Goal: Find specific fact: Find specific page/section

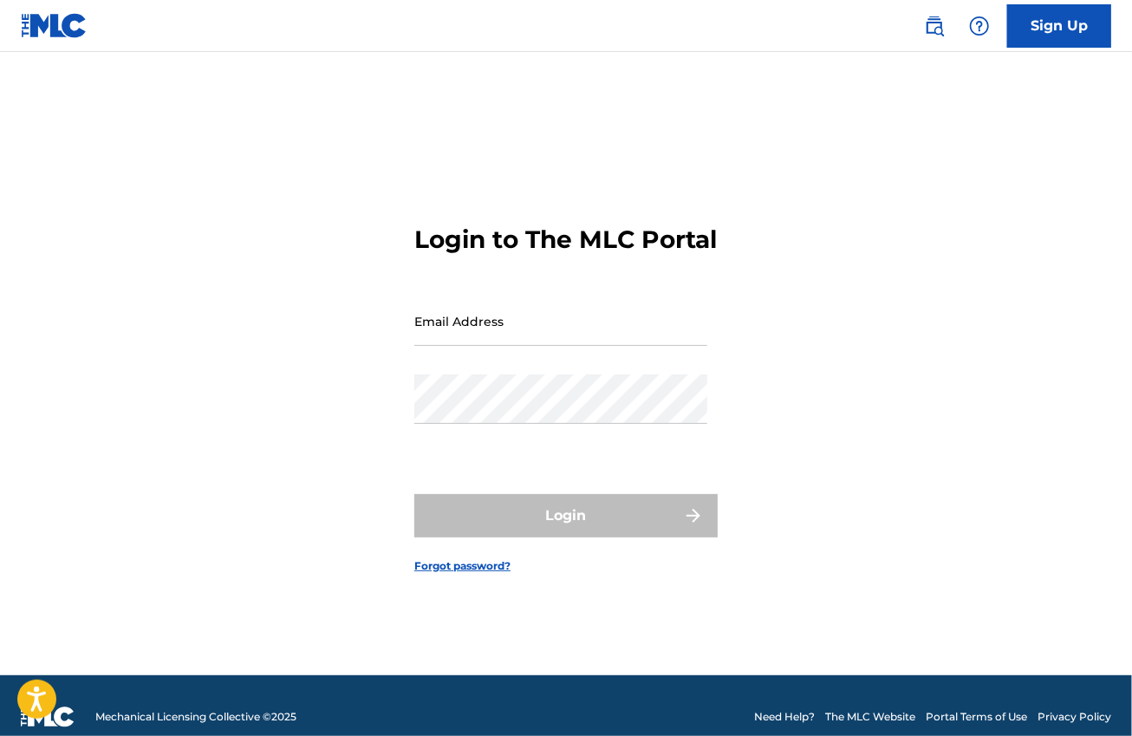
click at [459, 346] on input "Email Address" at bounding box center [560, 320] width 293 height 49
type input "[EMAIL_ADDRESS][DOMAIN_NAME]"
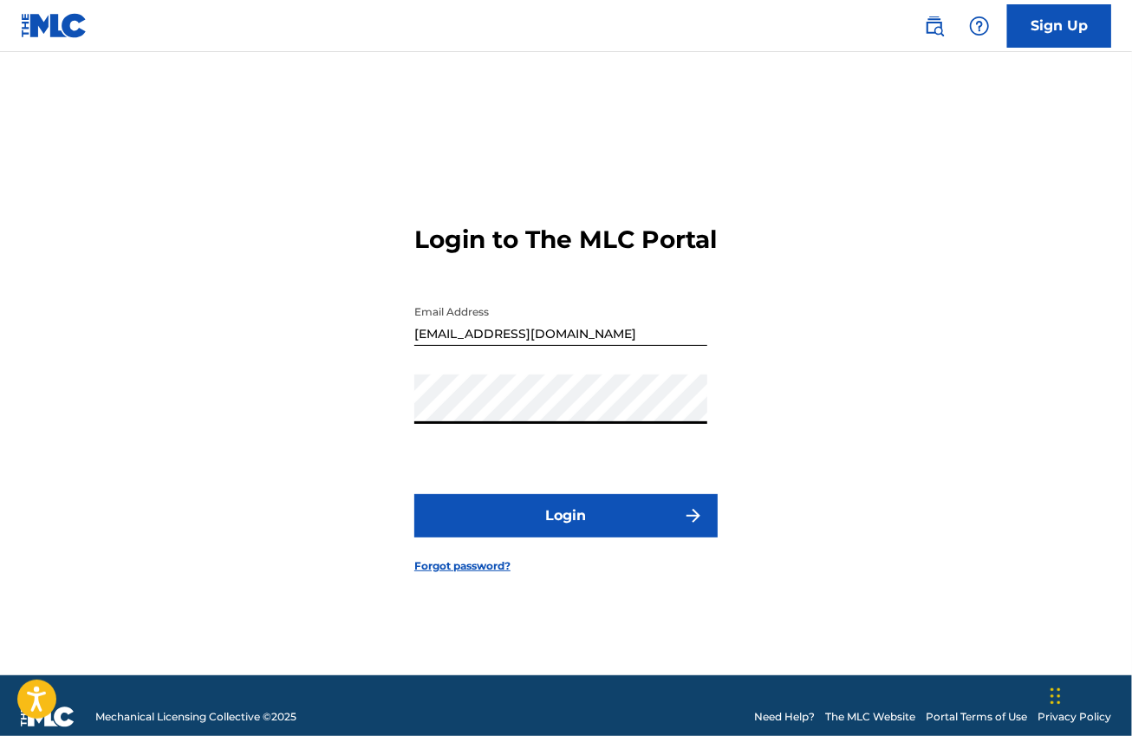
click at [518, 520] on button "Login" at bounding box center [565, 515] width 303 height 43
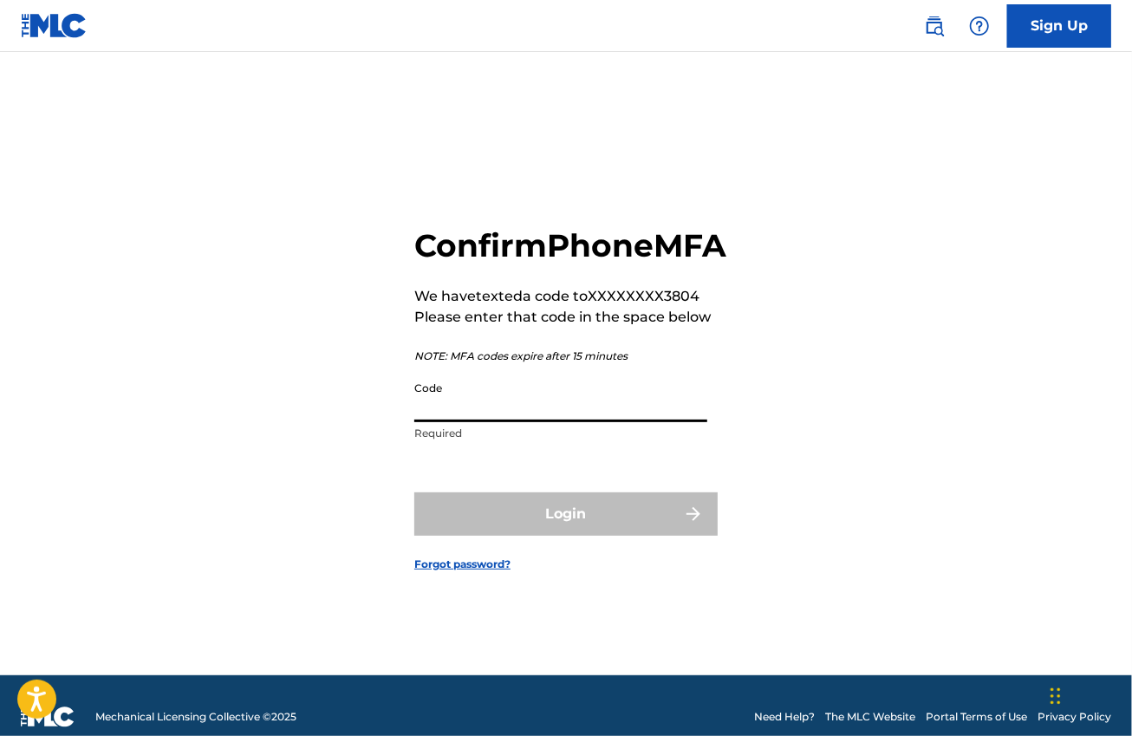
click at [465, 422] on input "Code" at bounding box center [560, 397] width 293 height 49
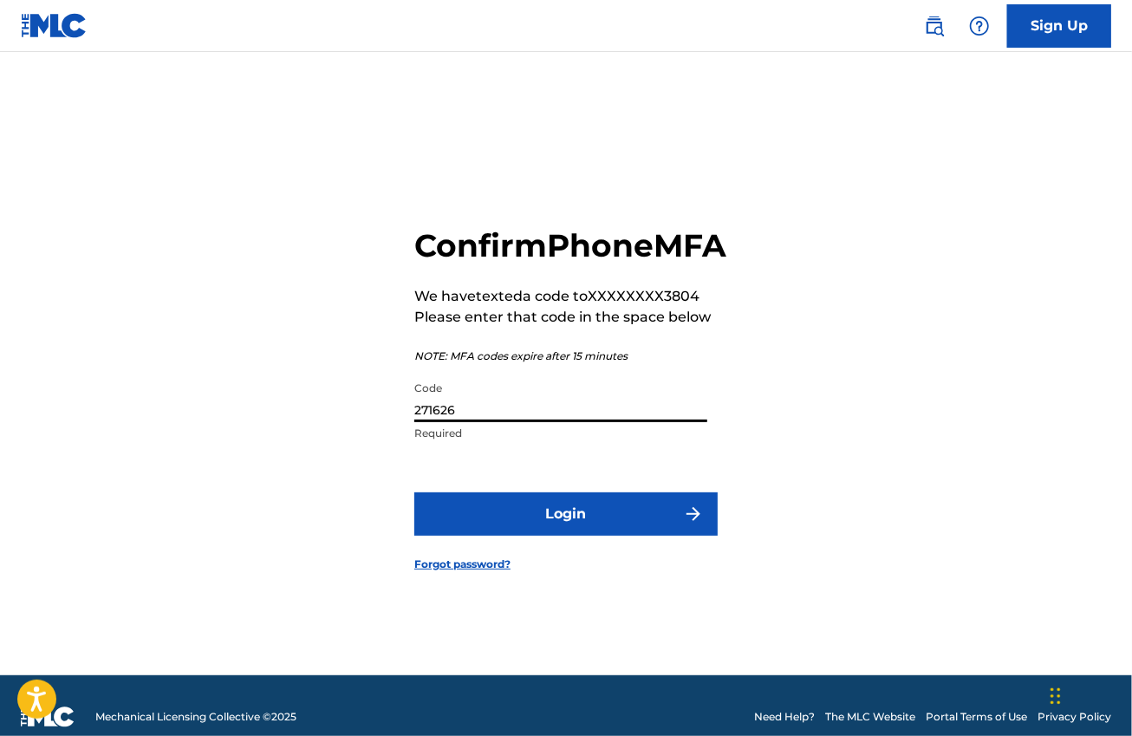
type input "271626"
click at [523, 531] on button "Login" at bounding box center [565, 513] width 303 height 43
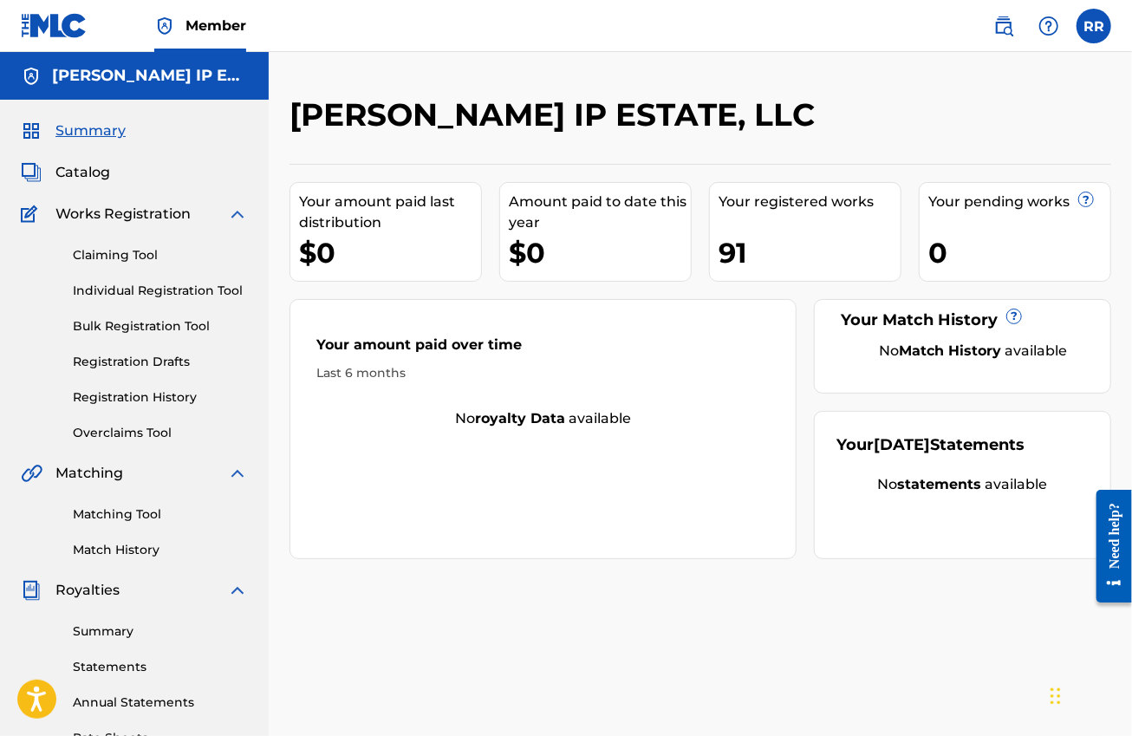
click at [93, 164] on span "Catalog" at bounding box center [82, 172] width 55 height 21
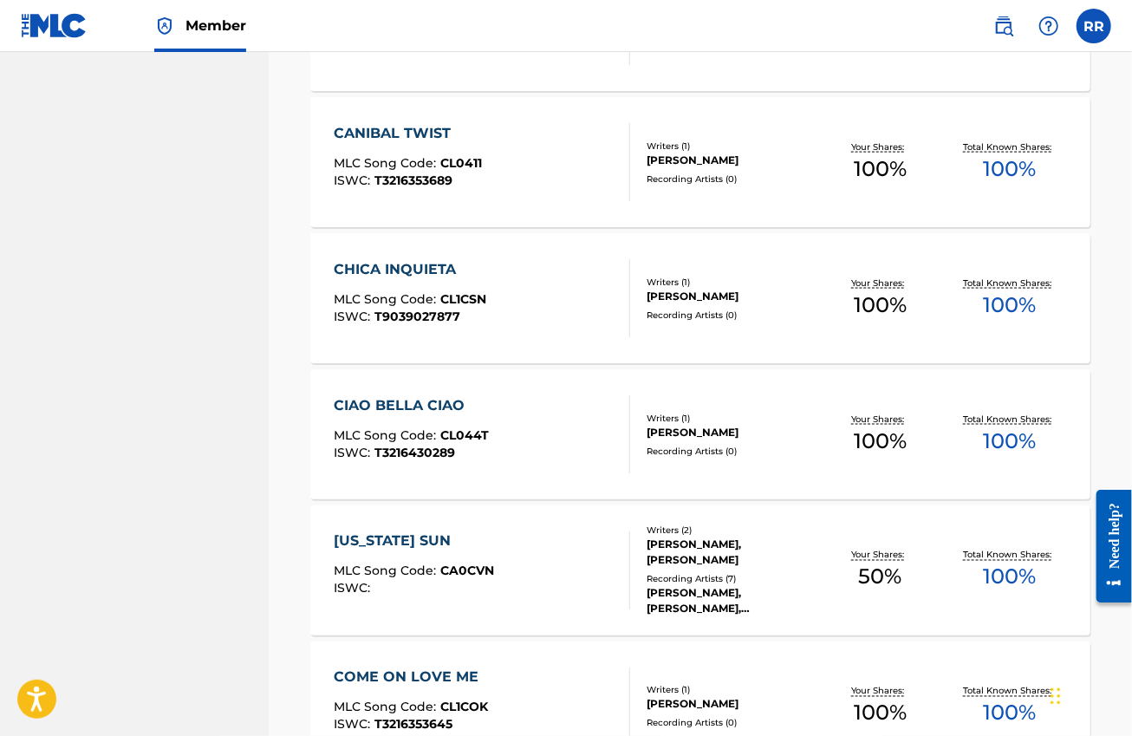
scroll to position [1291, 0]
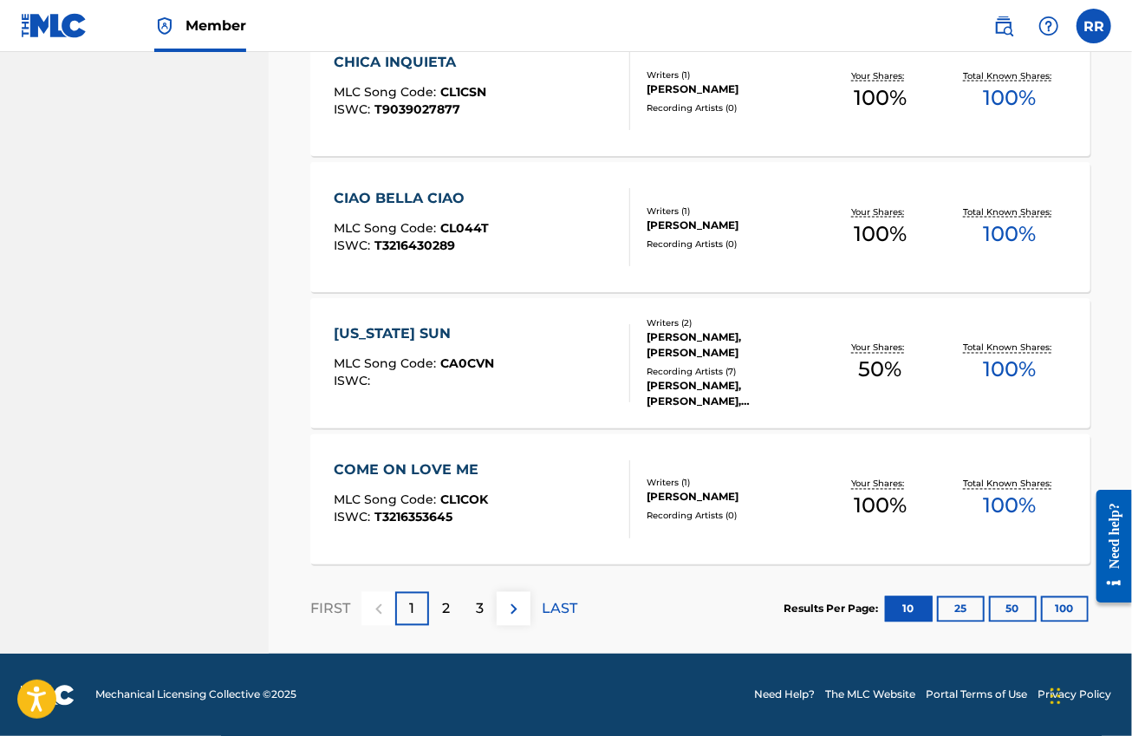
click at [1063, 607] on button "100" at bounding box center [1065, 609] width 48 height 26
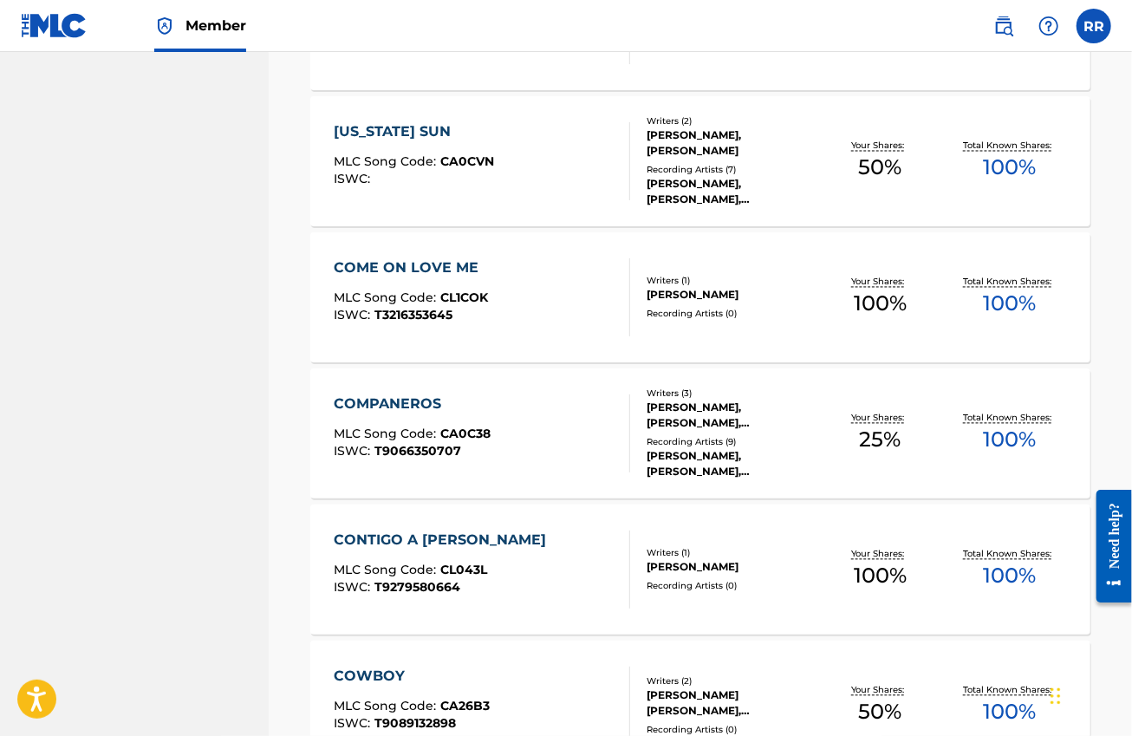
scroll to position [1724, 0]
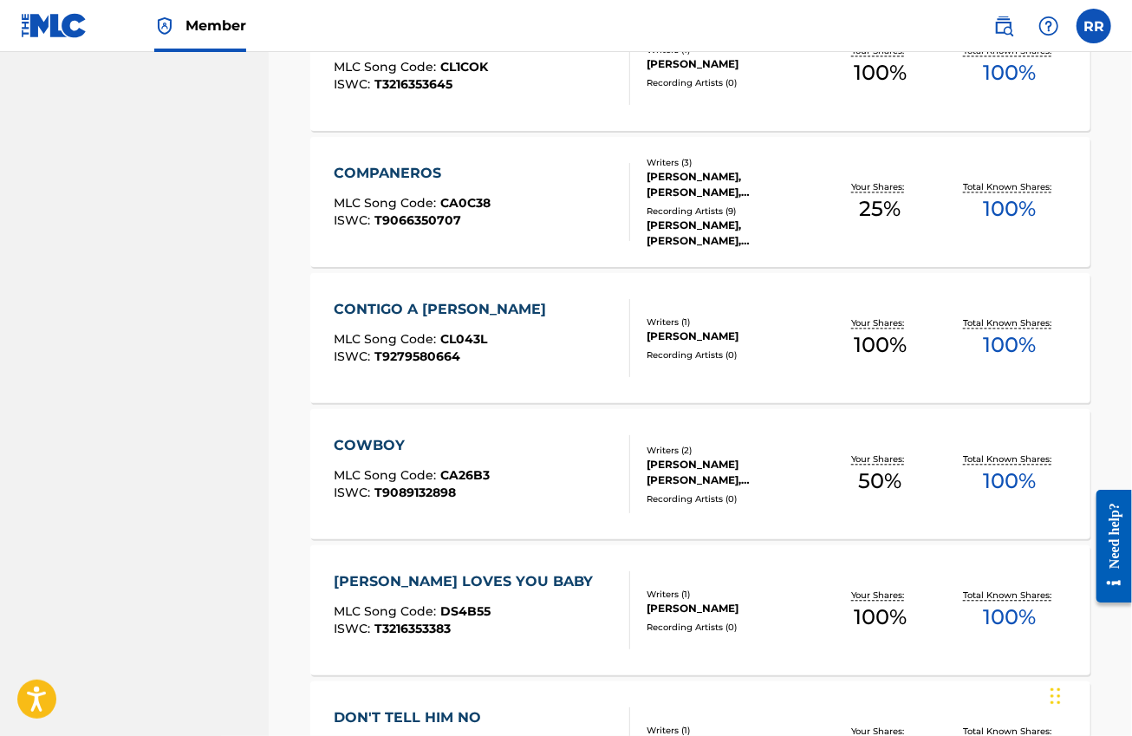
click at [501, 199] on div "COMPANEROS MLC Song Code : CA0C38 ISWC : T9066350707" at bounding box center [482, 202] width 296 height 78
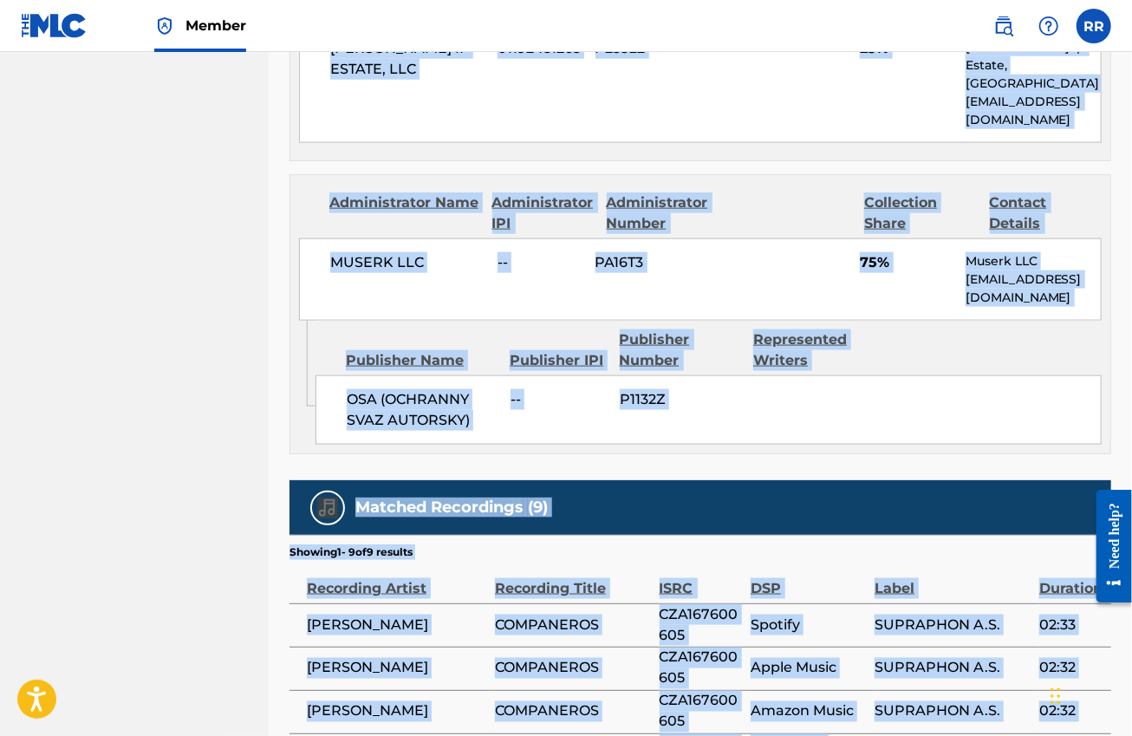
scroll to position [1127, 0]
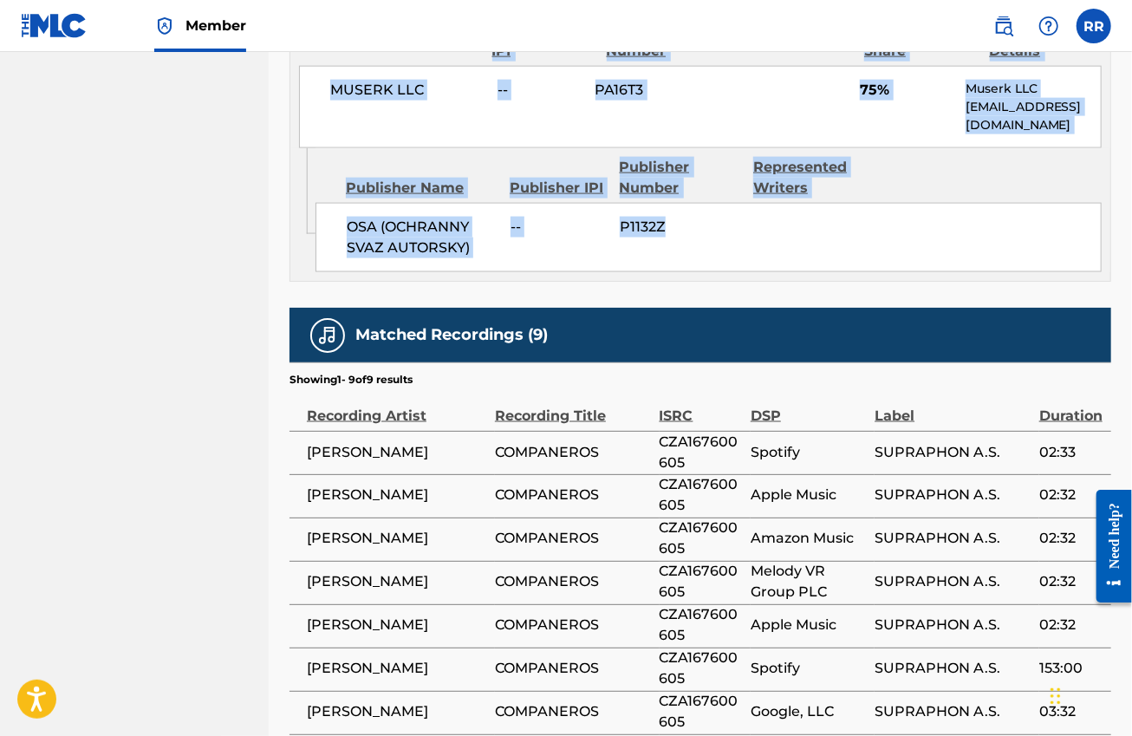
drag, startPoint x: 327, startPoint y: 280, endPoint x: 792, endPoint y: 181, distance: 475.9
click at [792, 181] on div "Work Detail Member Work Identifier -- MLC Song Code CA0C38 ISWC T9066350707 Dur…" at bounding box center [701, 2] width 822 height 1640
copy div "Member Work Identifier -- MLC Song Code CA0C38 ISWC T9066350707 Duration --:-- …"
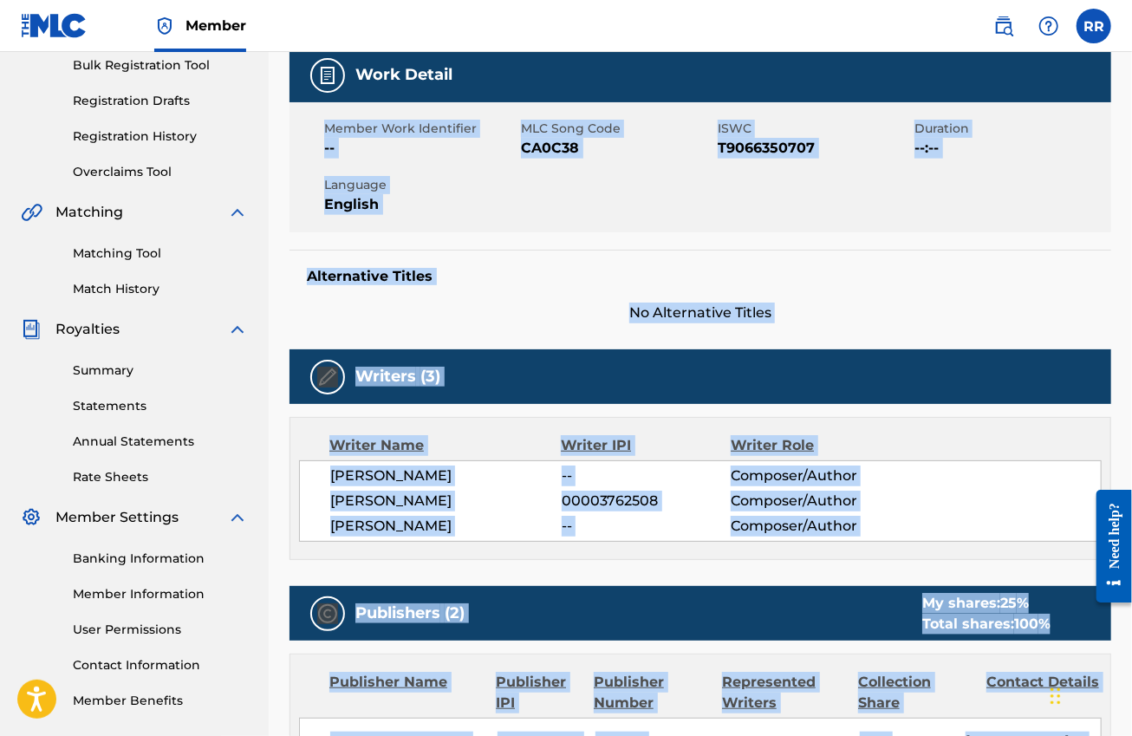
scroll to position [260, 0]
